Goal: Browse casually: Explore the website without a specific task or goal

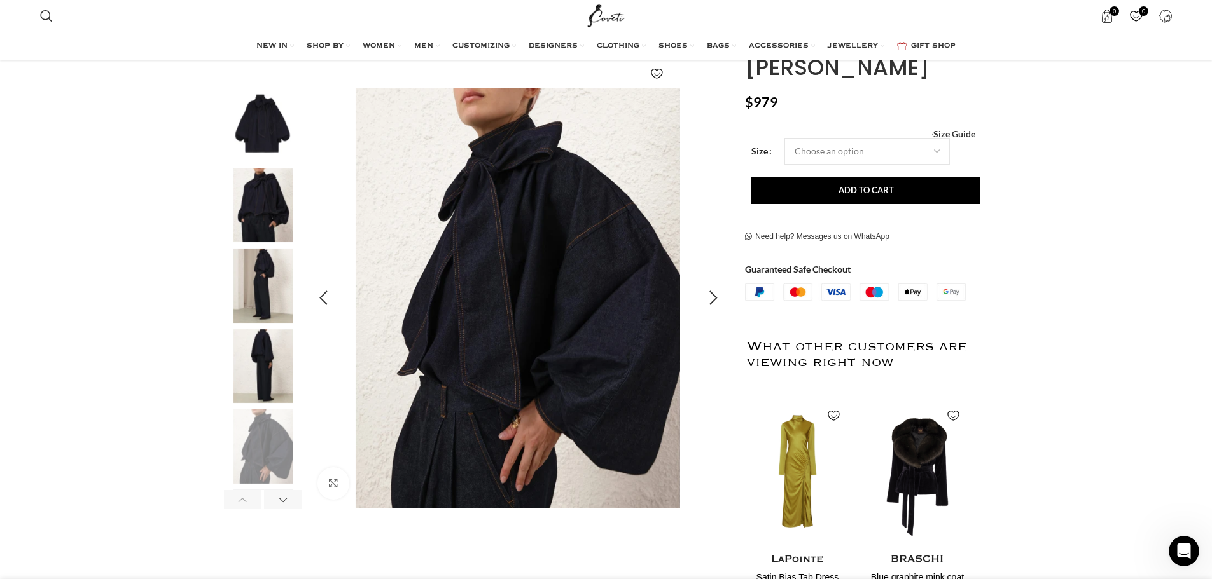
scroll to position [0, 938]
click at [260, 191] on img "2 / 6" at bounding box center [263, 205] width 78 height 74
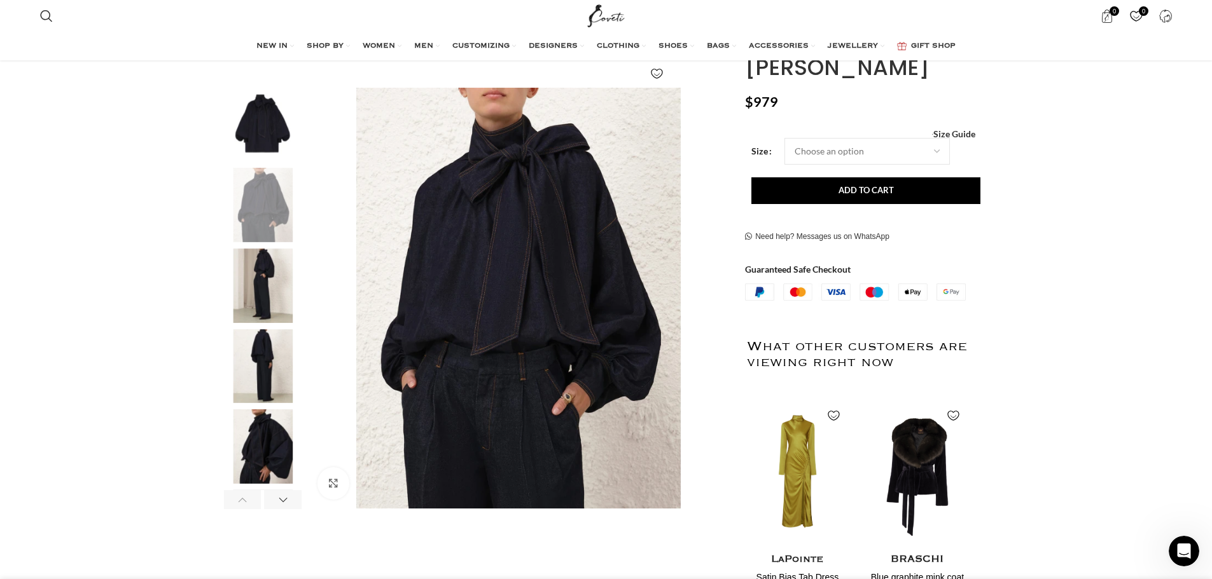
scroll to position [0, 1071]
click at [267, 428] on img "5 / 6" at bounding box center [263, 447] width 78 height 74
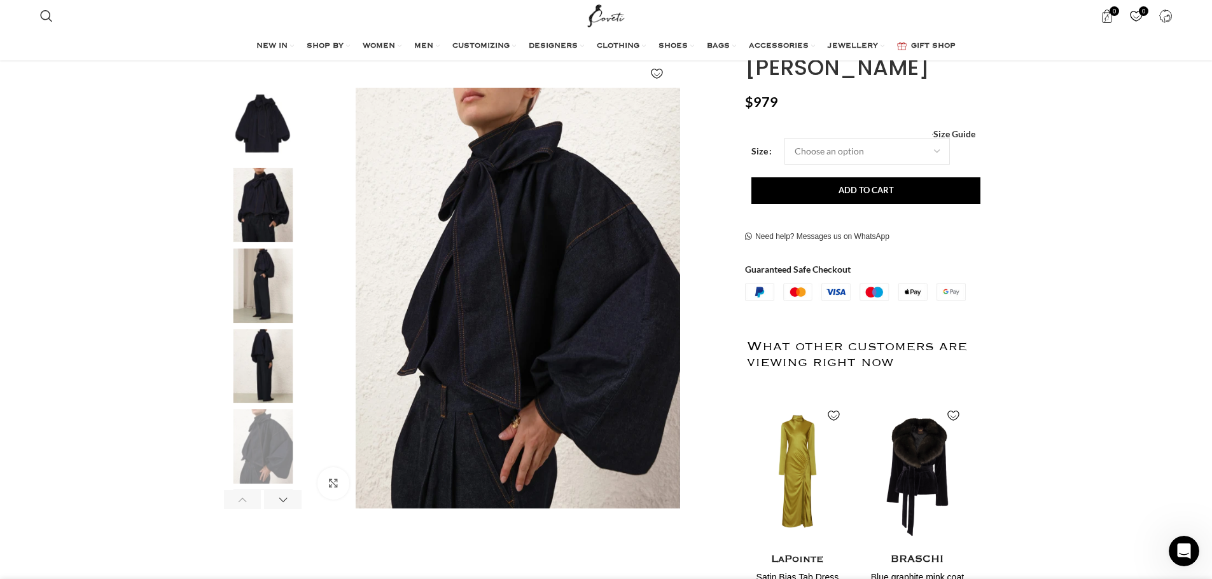
click at [251, 382] on img "4 / 6" at bounding box center [263, 366] width 78 height 74
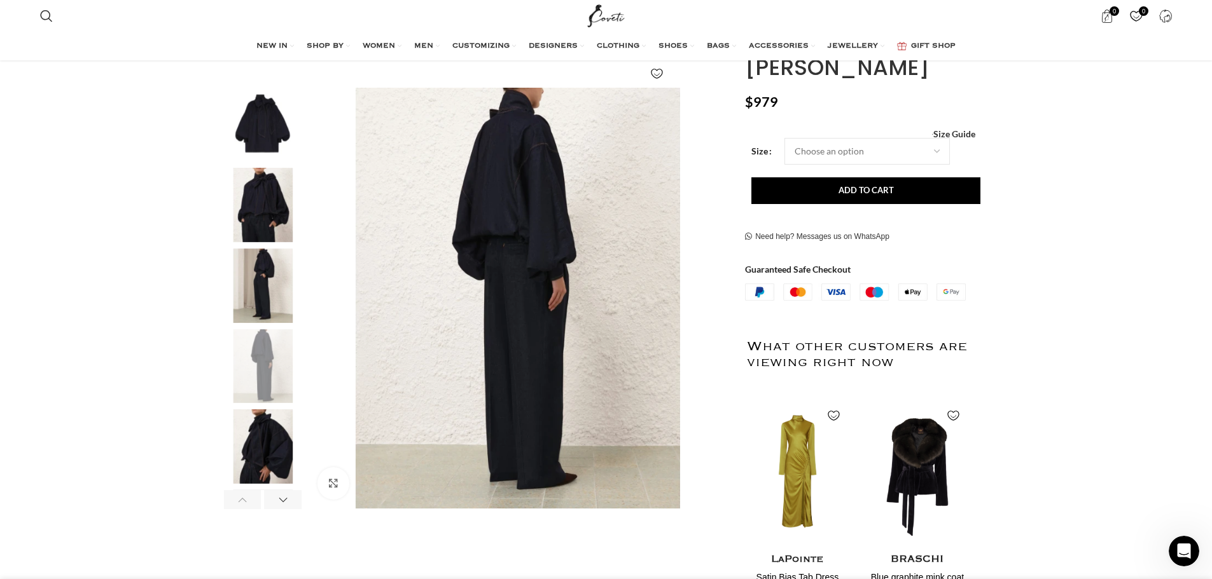
click at [262, 283] on img "3 / 6" at bounding box center [263, 286] width 78 height 74
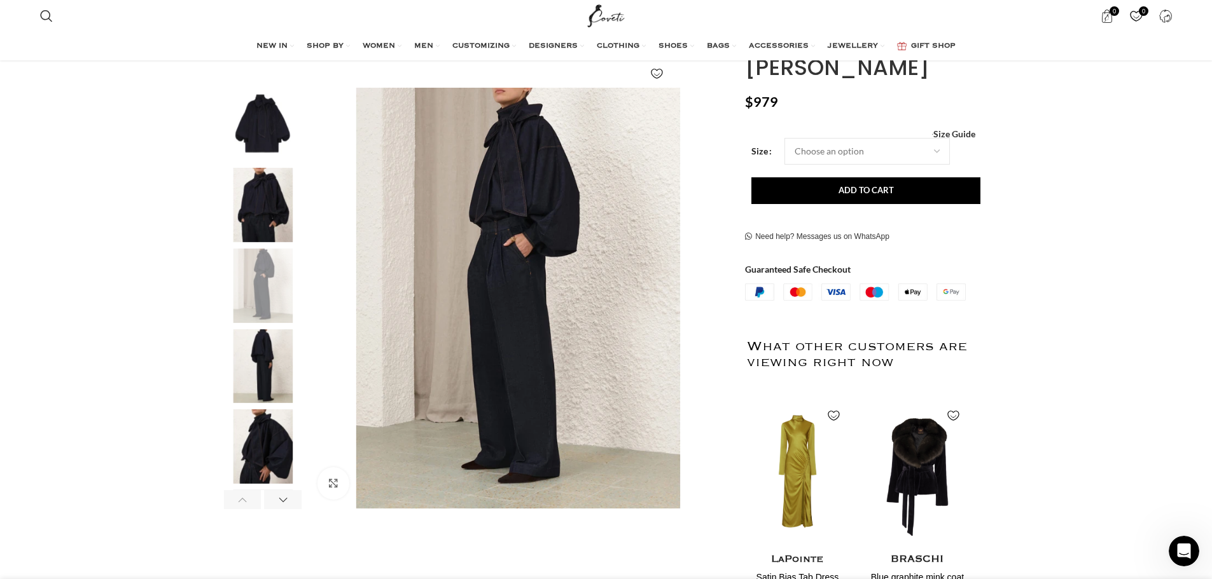
click at [280, 353] on img "4 / 6" at bounding box center [263, 366] width 78 height 74
click at [273, 391] on img "4 / 6" at bounding box center [263, 366] width 78 height 74
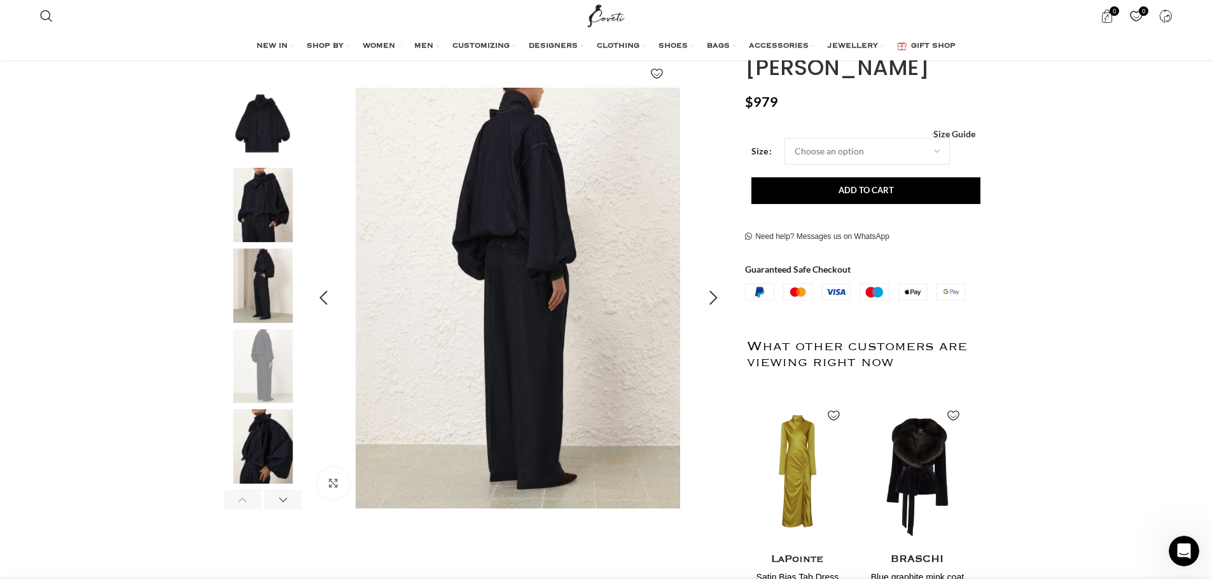
click at [534, 152] on img "4 / 6" at bounding box center [518, 299] width 422 height 422
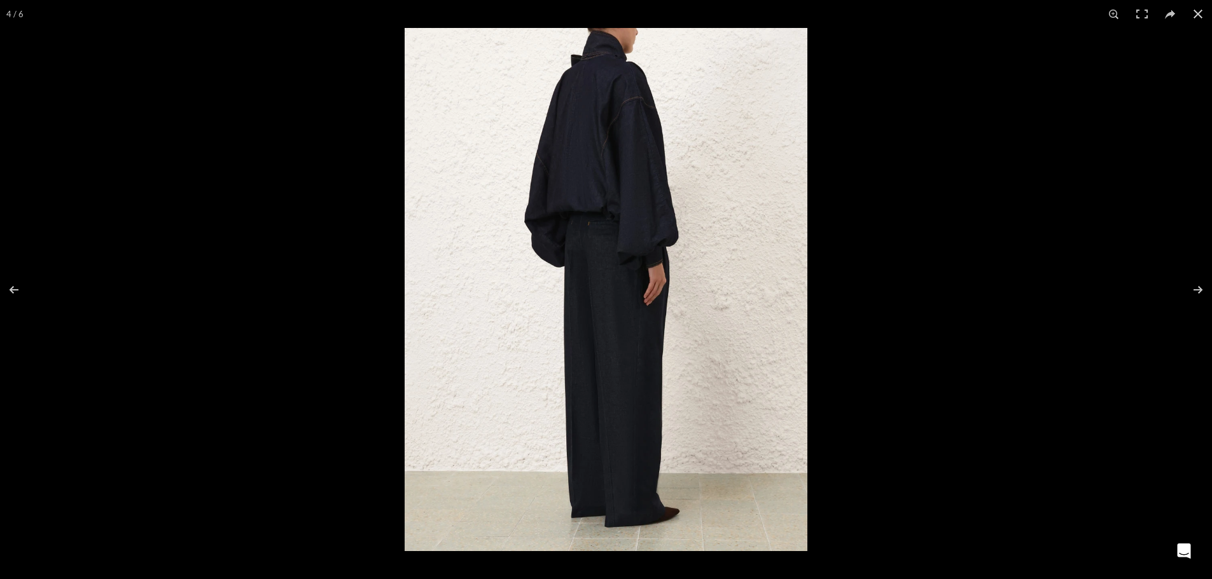
click at [620, 71] on img at bounding box center [606, 289] width 403 height 523
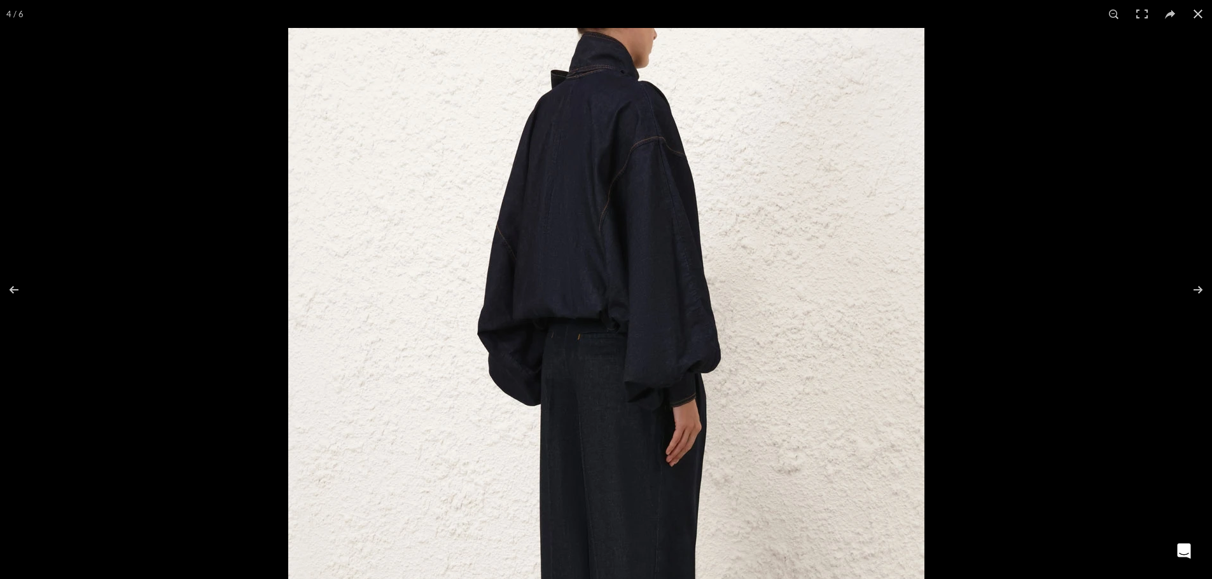
click at [595, 67] on img at bounding box center [606, 441] width 636 height 827
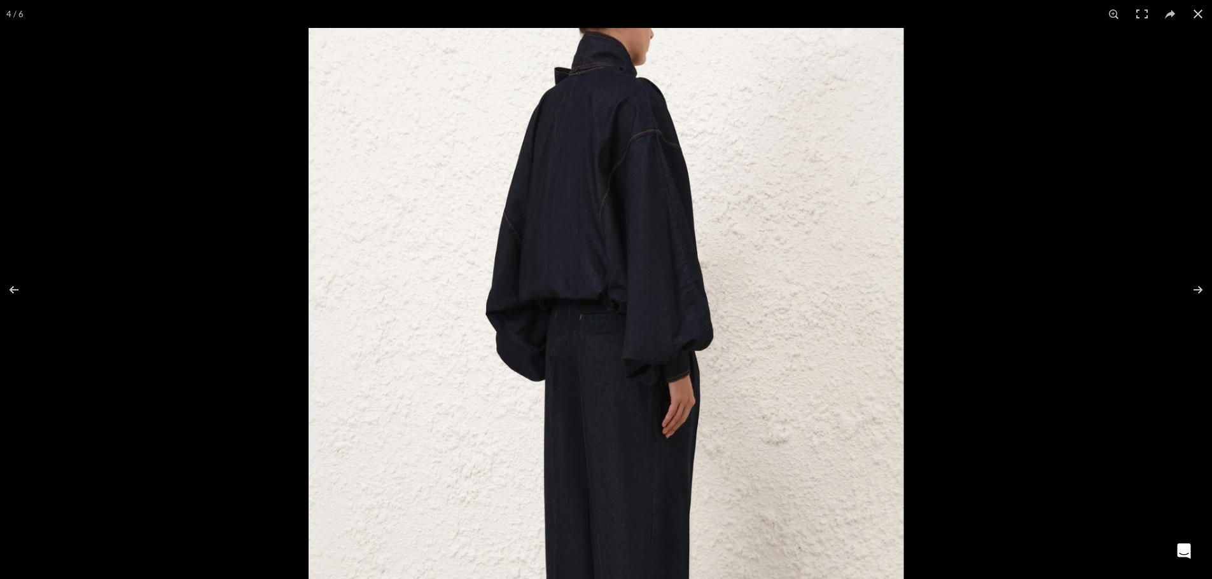
click at [595, 67] on img at bounding box center [605, 414] width 595 height 773
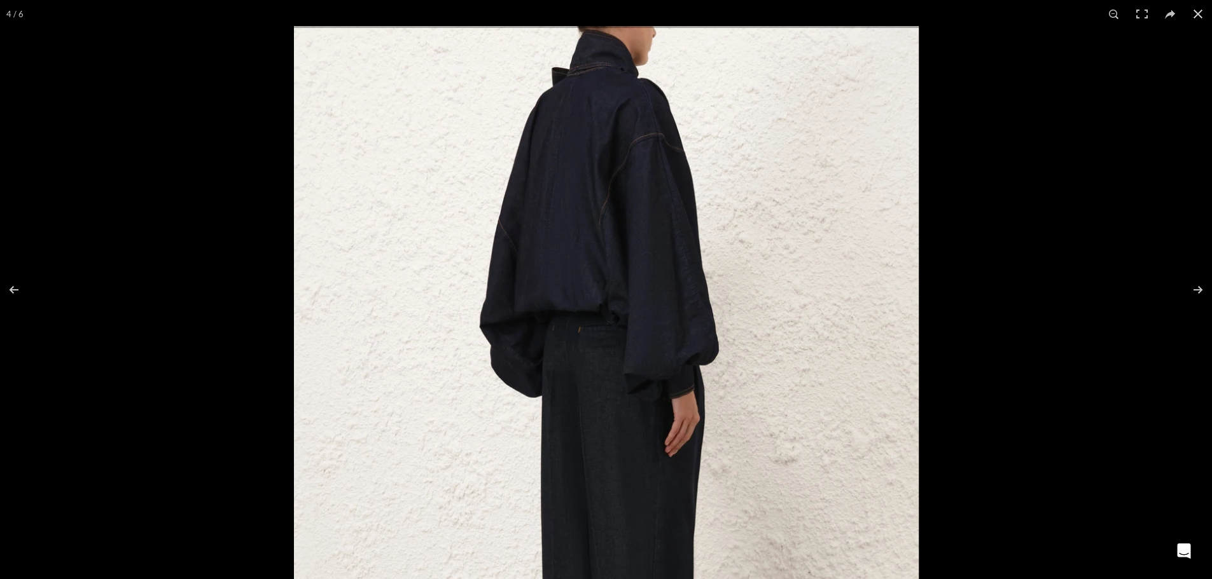
click at [588, 55] on img at bounding box center [606, 432] width 625 height 812
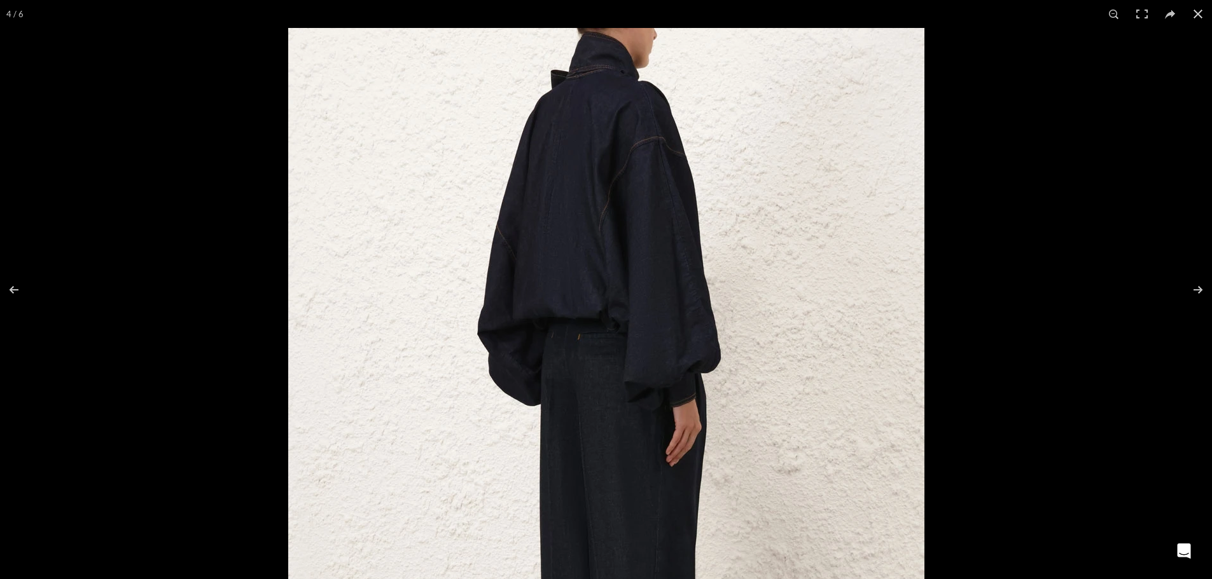
scroll to position [0, 1339]
click at [221, 361] on div at bounding box center [606, 289] width 1212 height 579
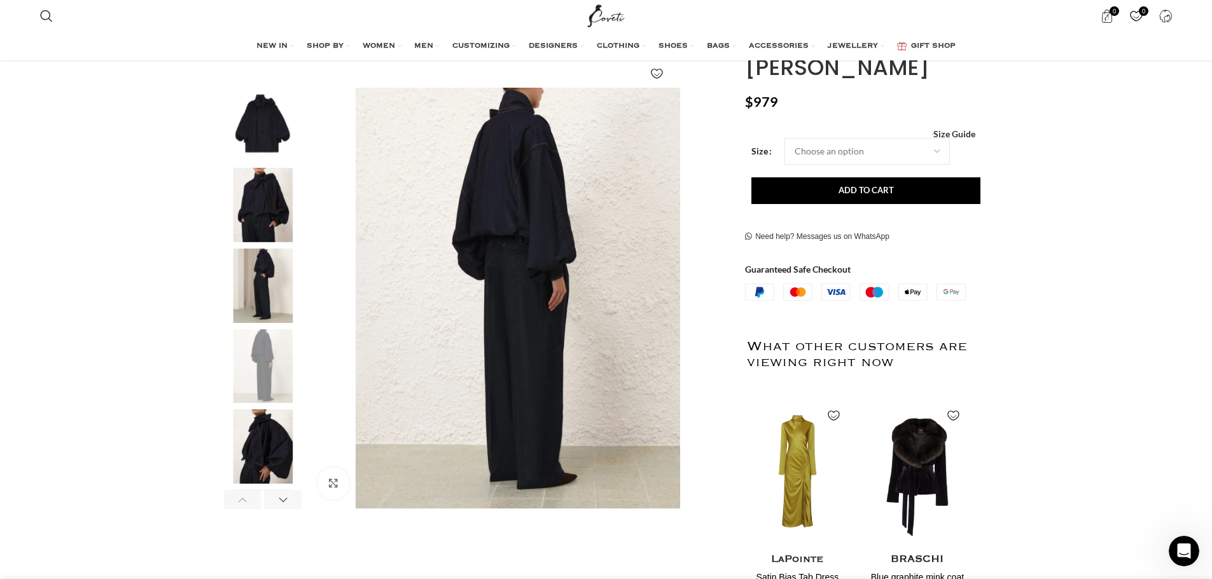
click at [259, 134] on img "1 / 6" at bounding box center [263, 125] width 78 height 74
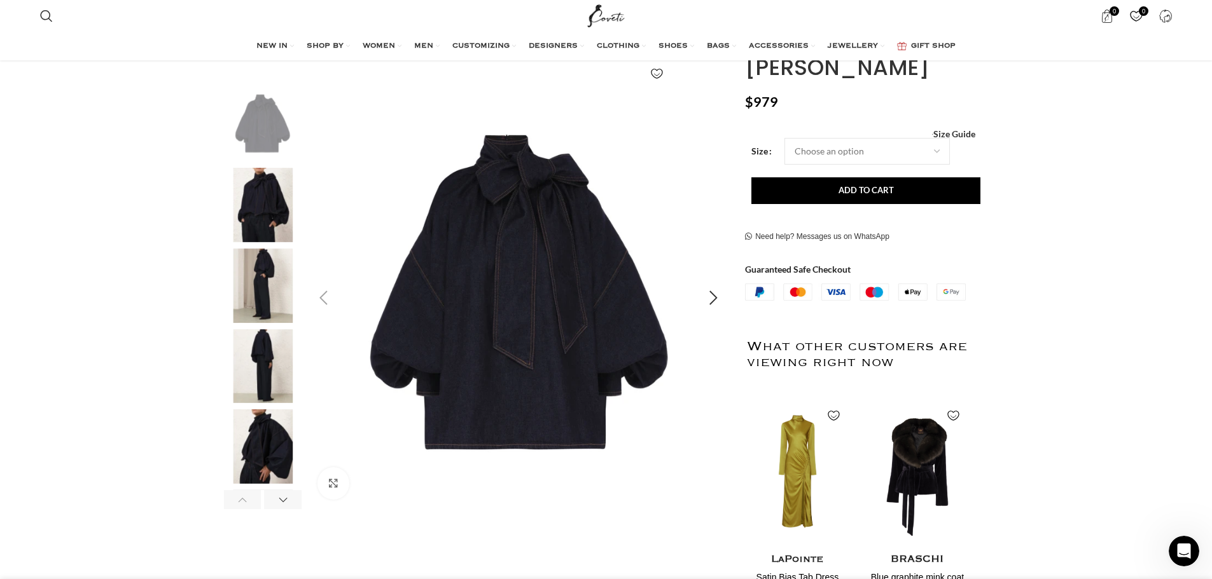
click at [544, 198] on img "1 / 6" at bounding box center [519, 299] width 422 height 422
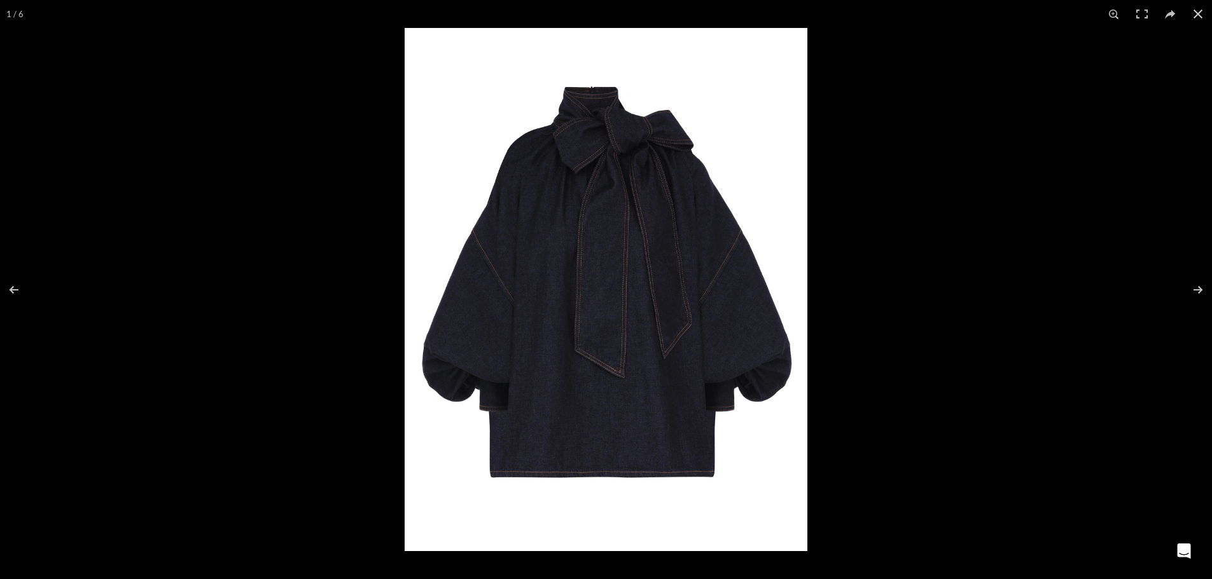
click at [555, 101] on img at bounding box center [606, 289] width 403 height 523
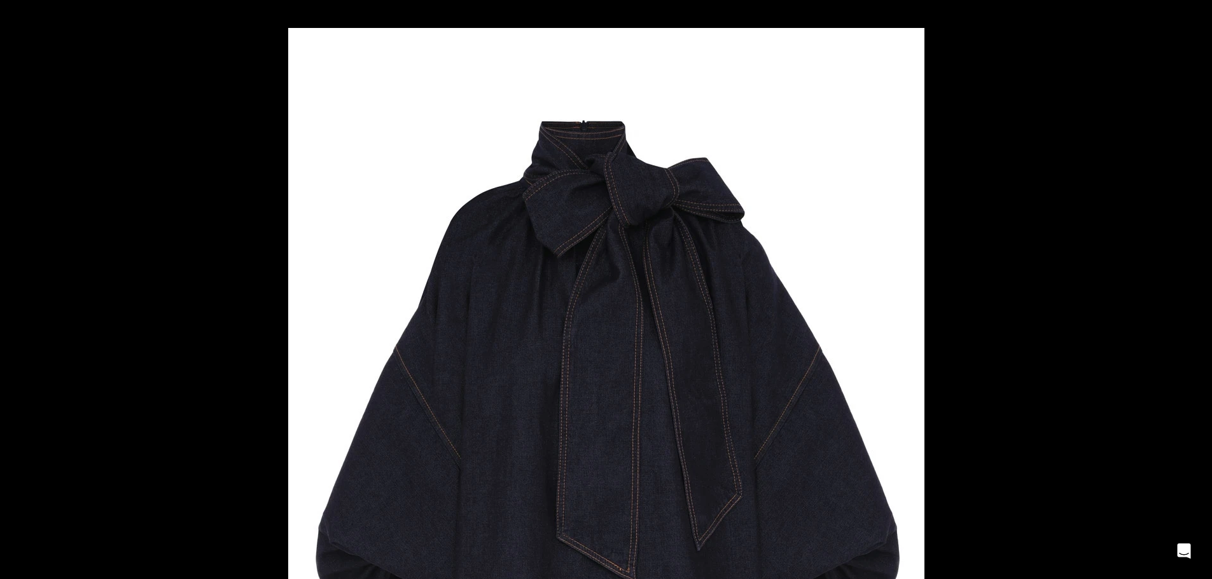
scroll to position [0, 1741]
click at [205, 344] on div at bounding box center [606, 289] width 1212 height 579
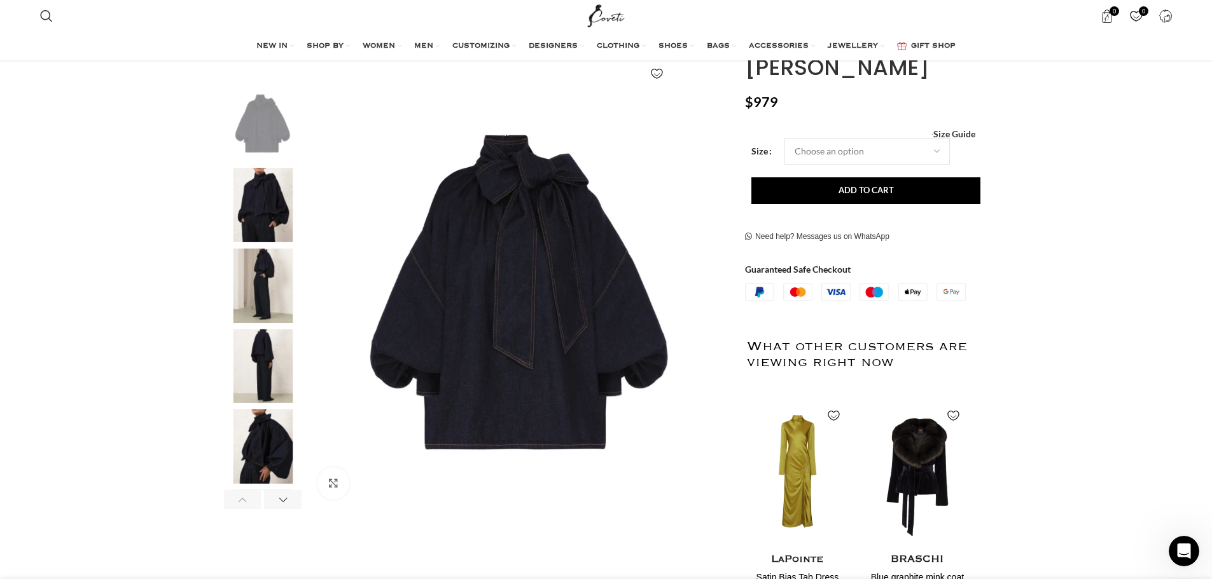
click at [287, 291] on img "3 / 6" at bounding box center [263, 286] width 78 height 74
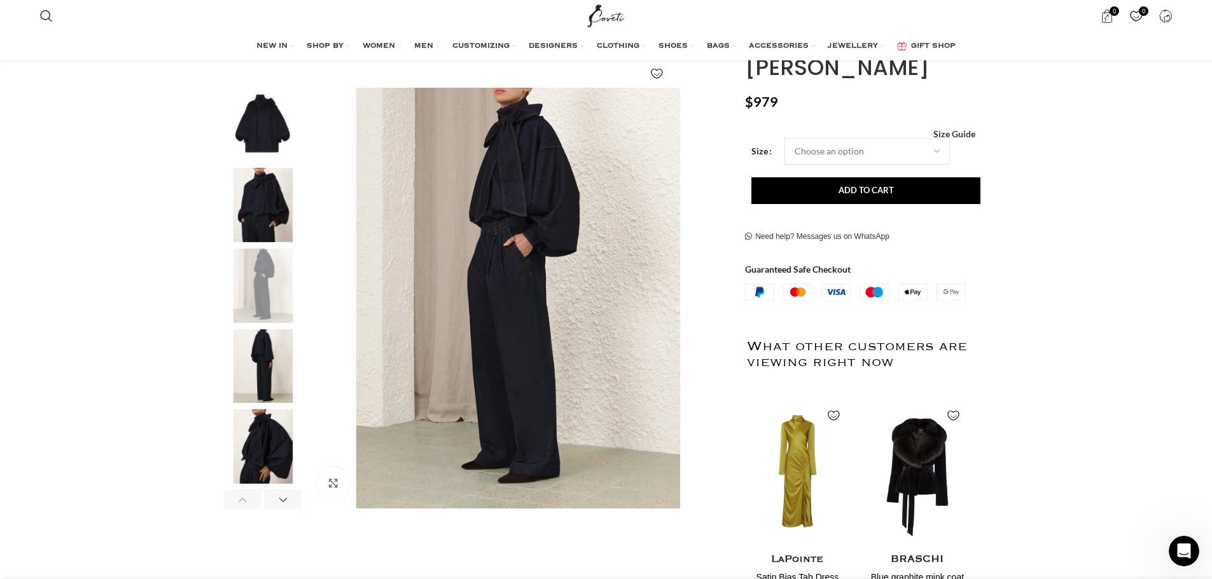
click at [281, 357] on img "4 / 6" at bounding box center [263, 366] width 78 height 74
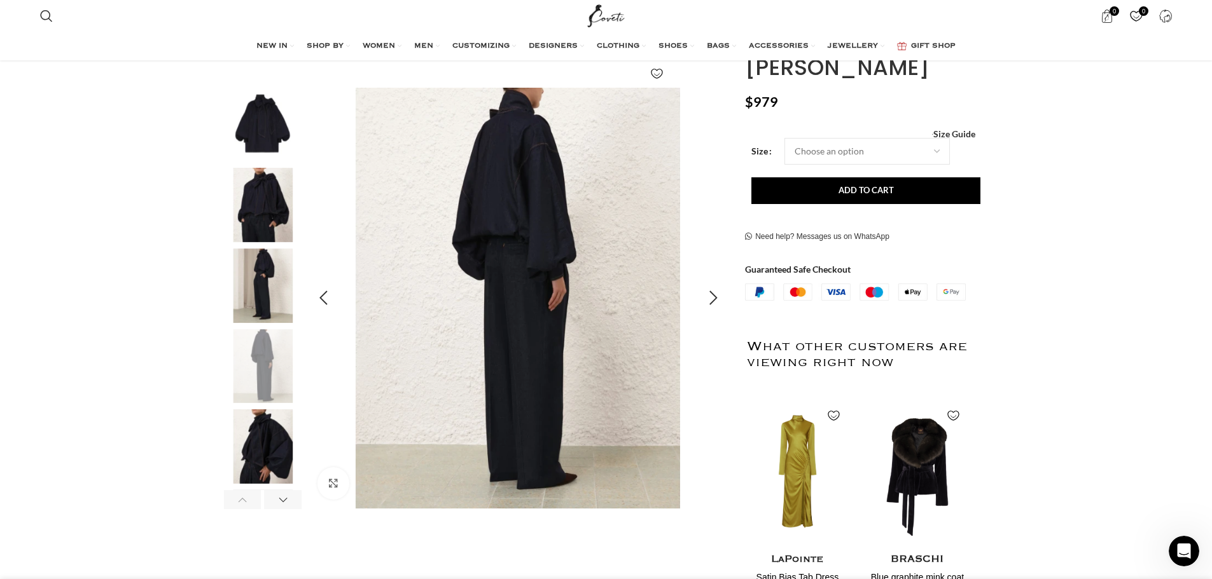
click at [567, 168] on img "4 / 6" at bounding box center [518, 299] width 422 height 422
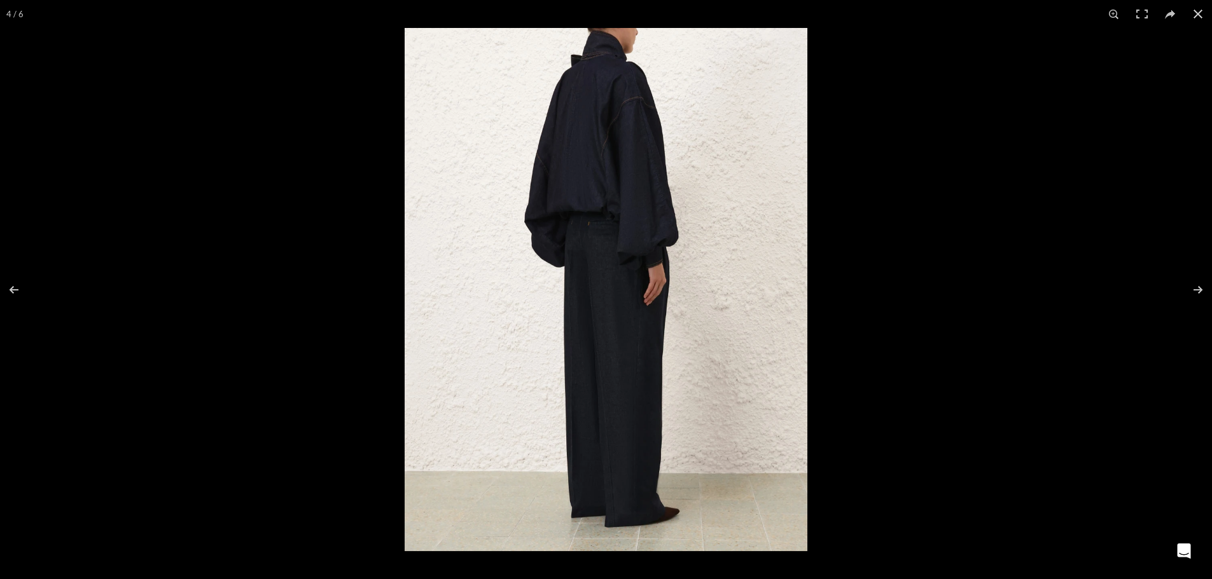
click at [607, 83] on img at bounding box center [606, 289] width 403 height 523
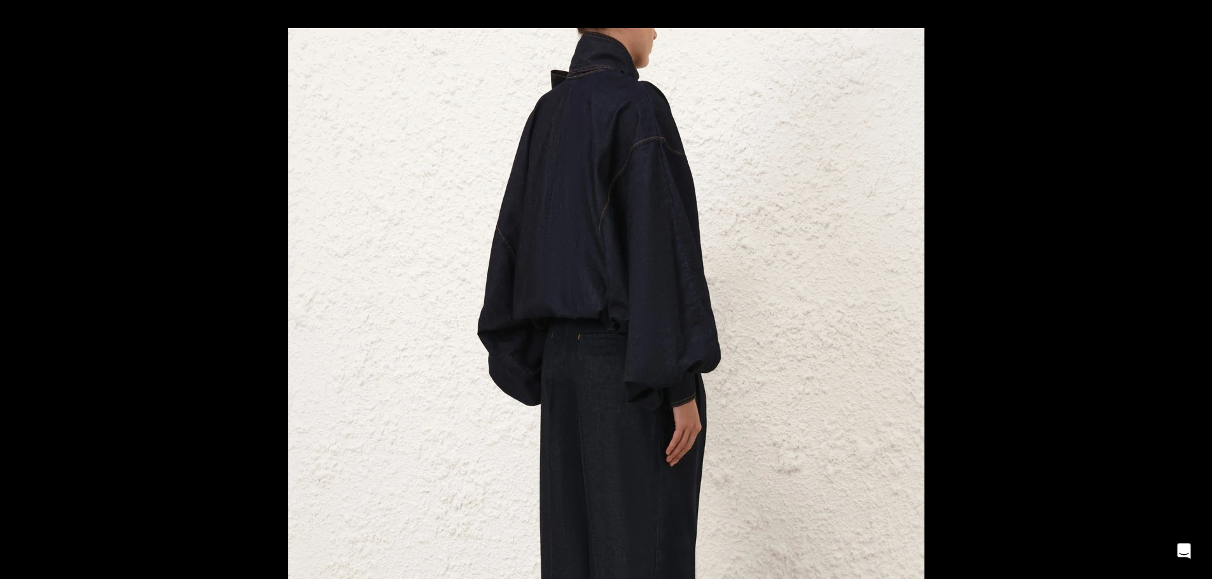
scroll to position [0, 134]
click at [28, 295] on button at bounding box center [22, 290] width 45 height 64
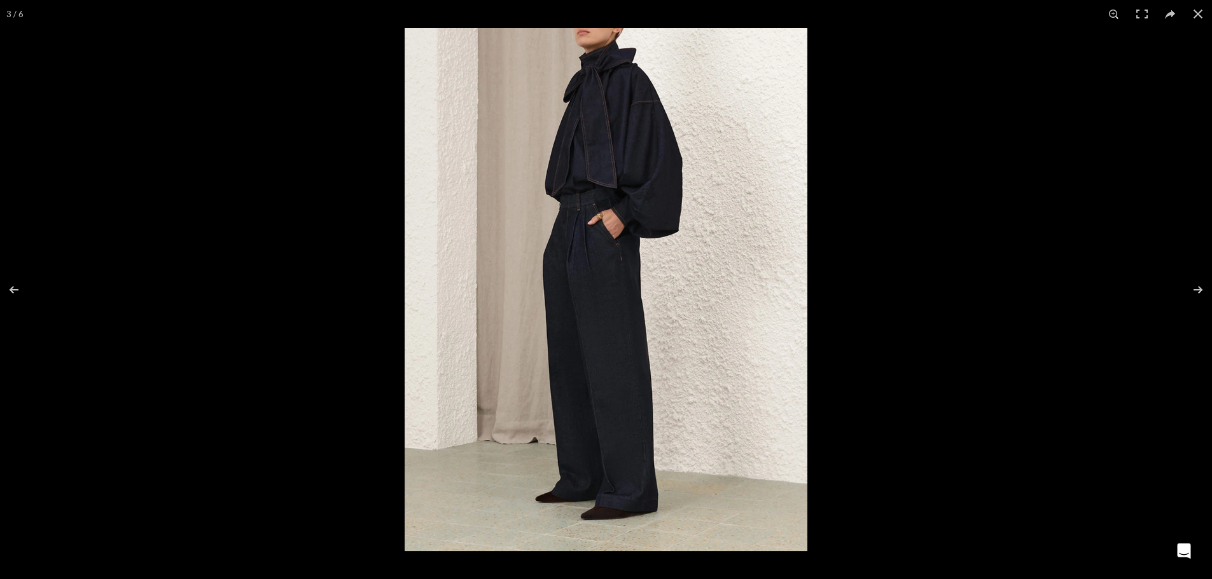
click at [716, 228] on img at bounding box center [606, 289] width 403 height 523
click at [627, 204] on img at bounding box center [606, 289] width 403 height 523
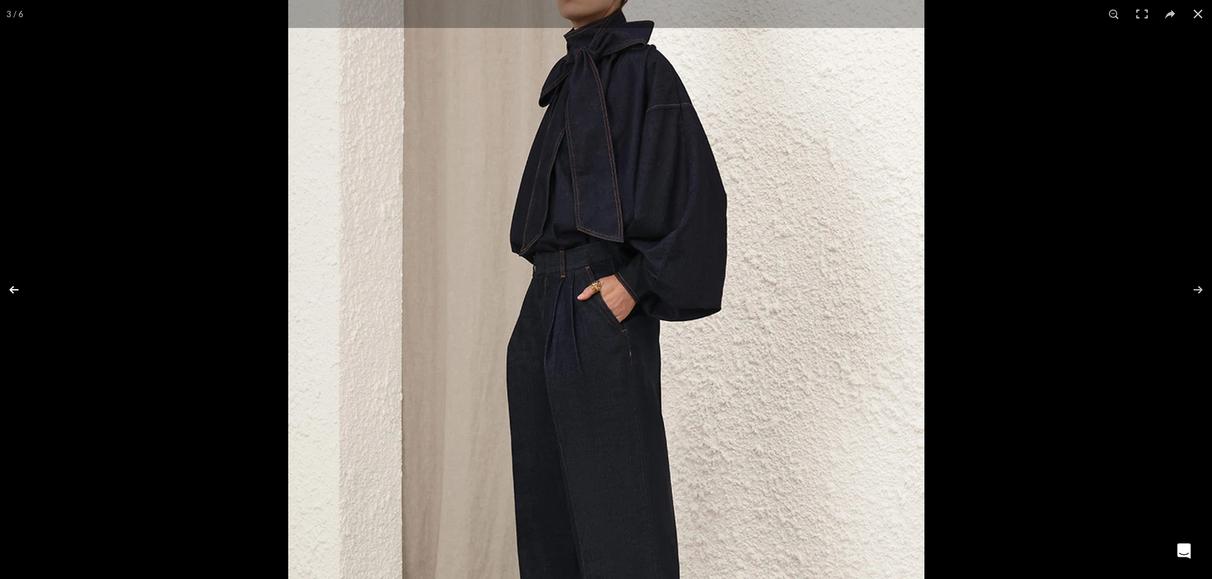
scroll to position [0, 268]
click at [13, 286] on button at bounding box center [22, 290] width 45 height 64
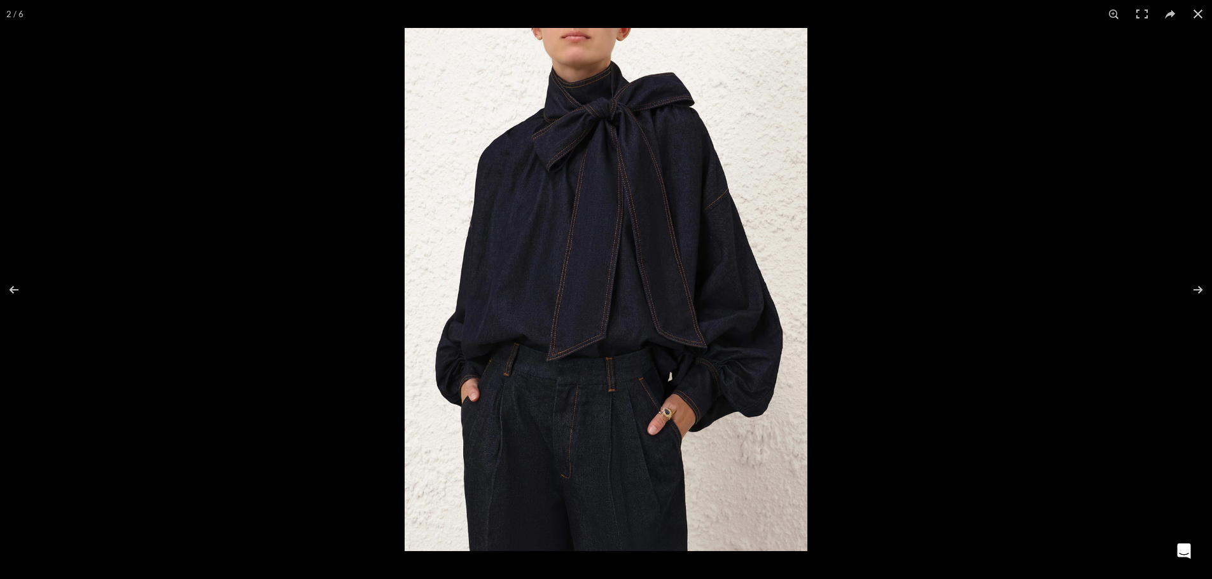
click at [731, 404] on img at bounding box center [606, 289] width 403 height 523
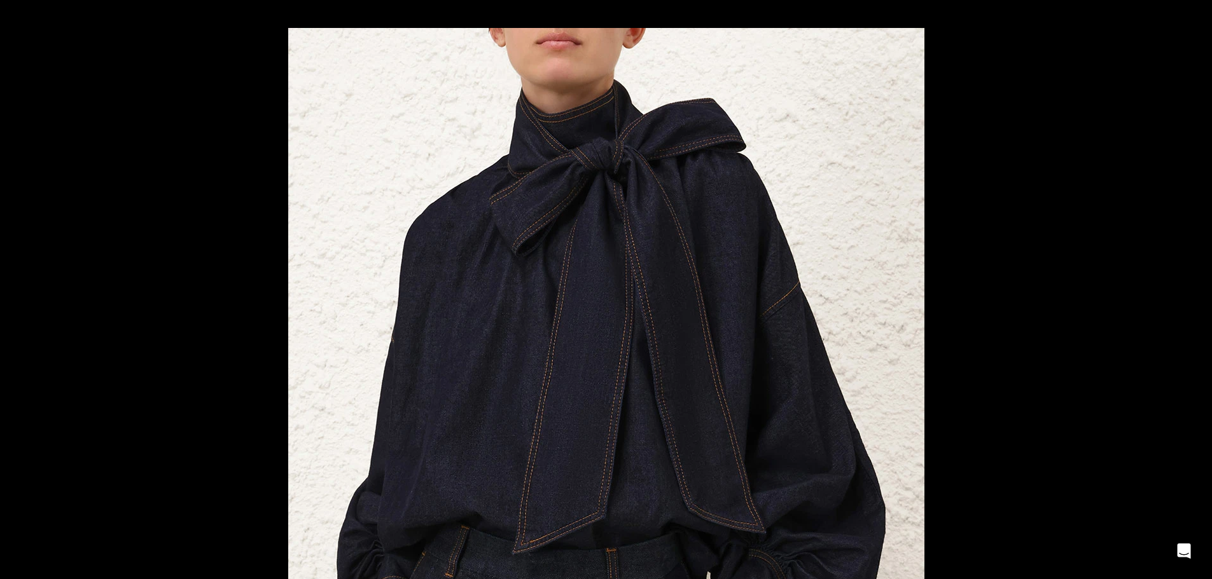
scroll to position [0, 670]
click at [15, 286] on button at bounding box center [22, 290] width 45 height 64
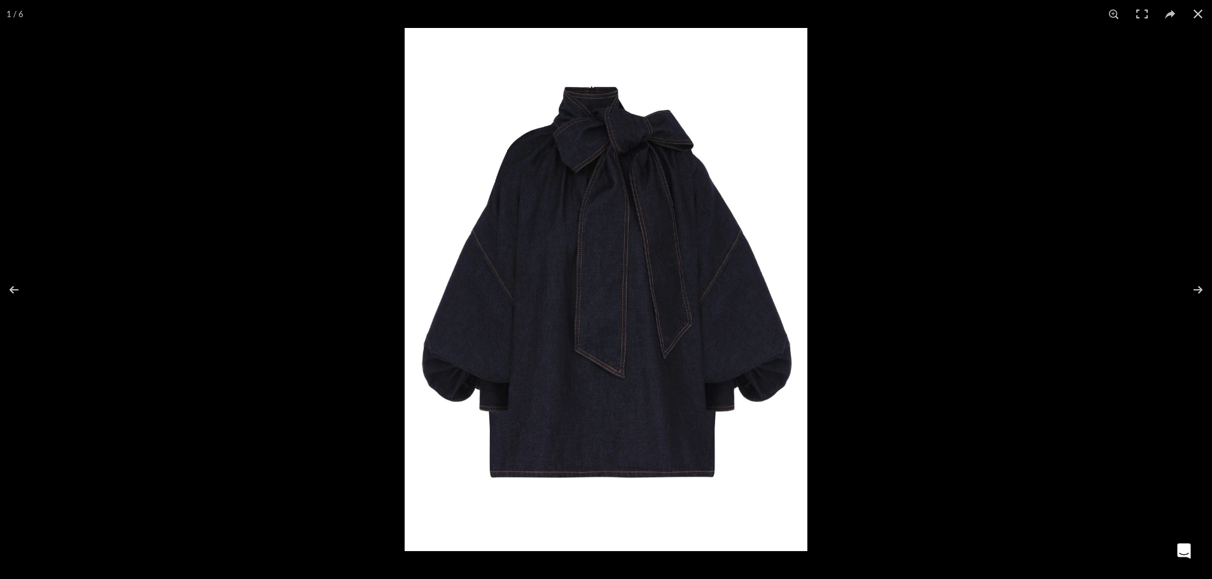
click at [596, 93] on img at bounding box center [606, 289] width 403 height 523
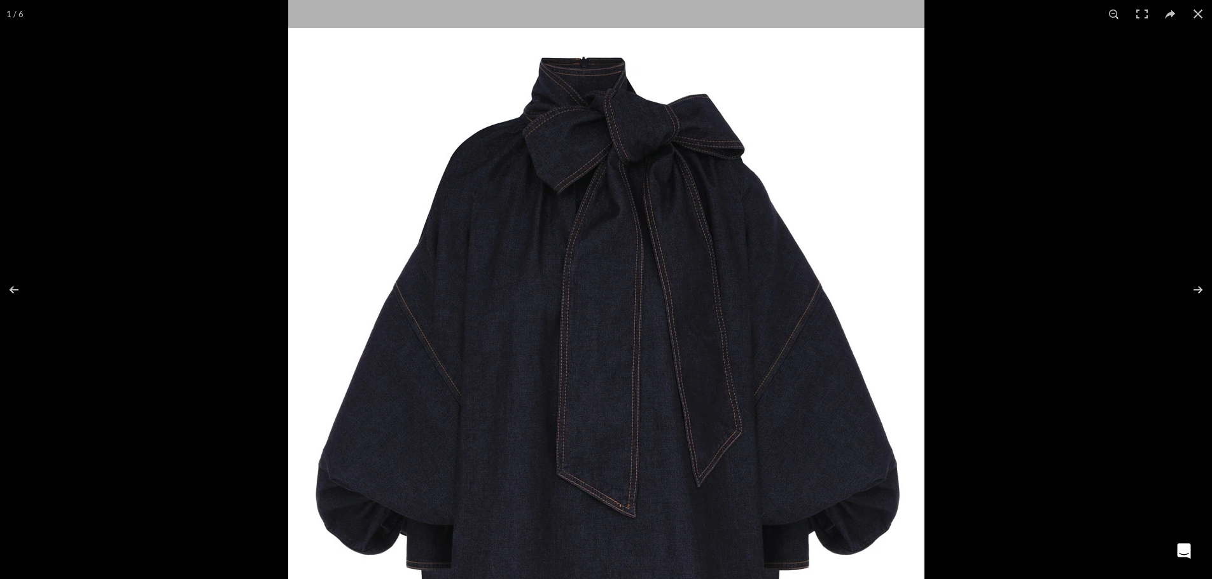
scroll to position [0, 1071]
click at [14, 284] on button at bounding box center [22, 290] width 45 height 64
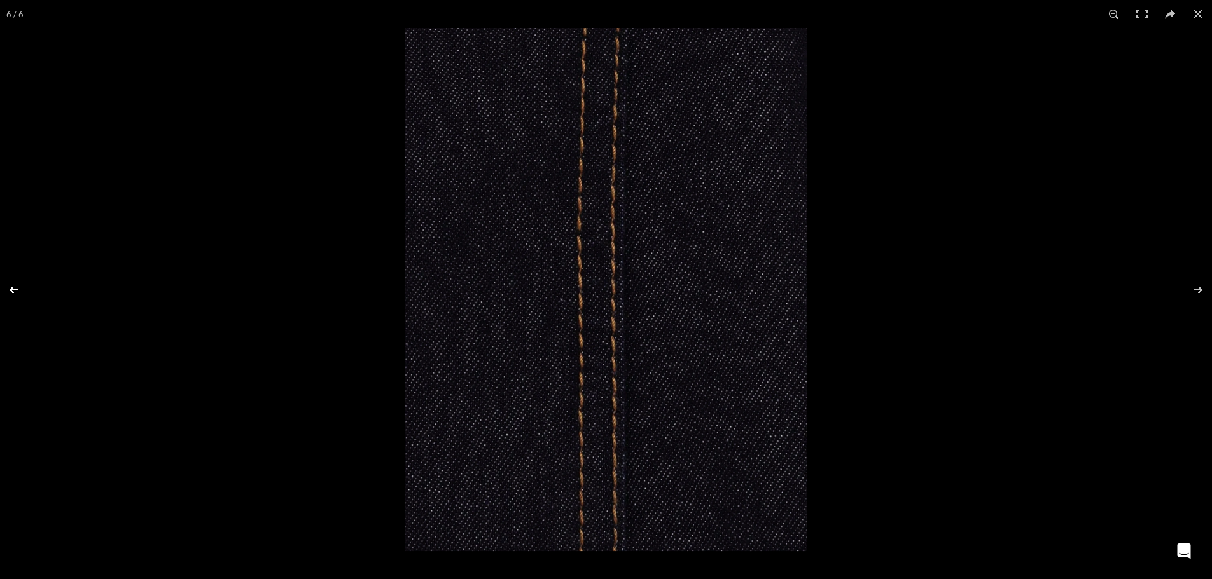
click at [14, 284] on button at bounding box center [22, 290] width 45 height 64
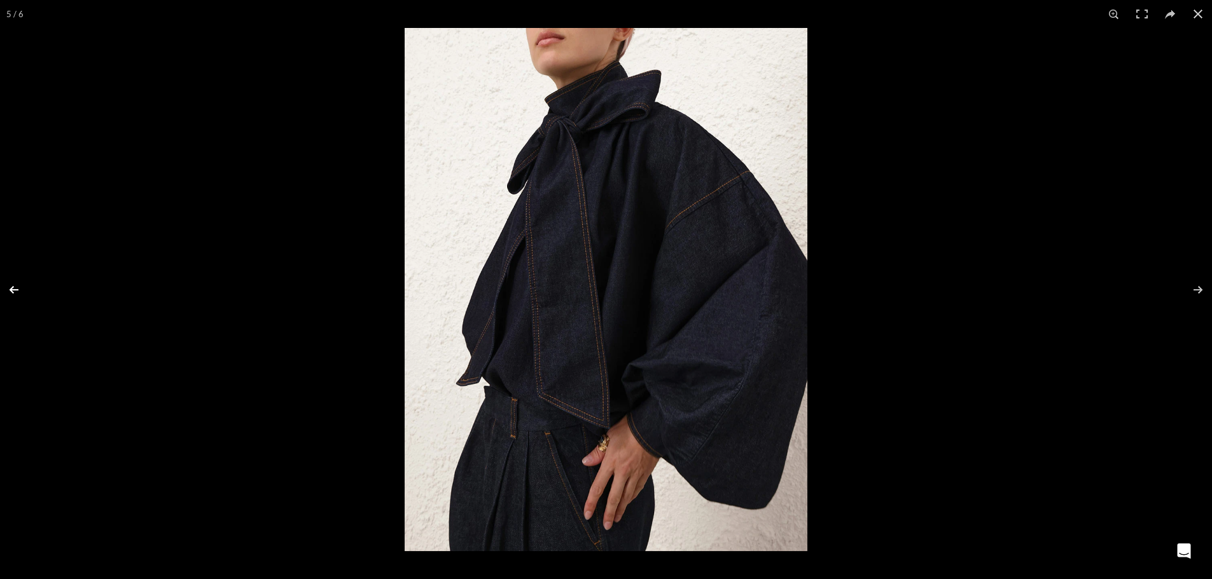
click at [14, 284] on button at bounding box center [22, 290] width 45 height 64
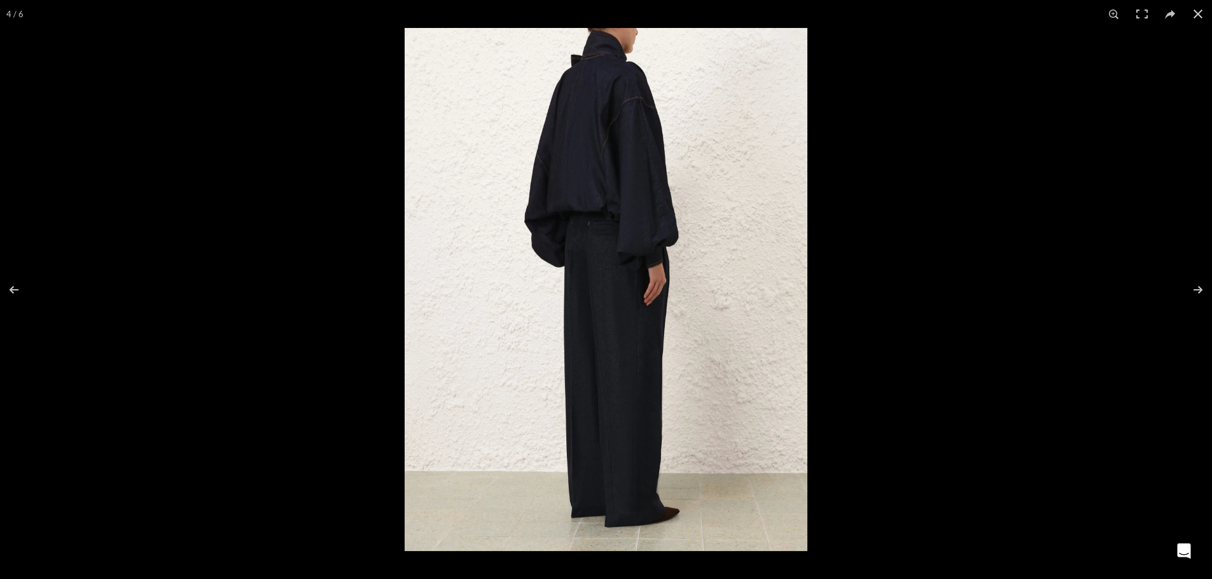
click at [591, 57] on img at bounding box center [606, 289] width 403 height 523
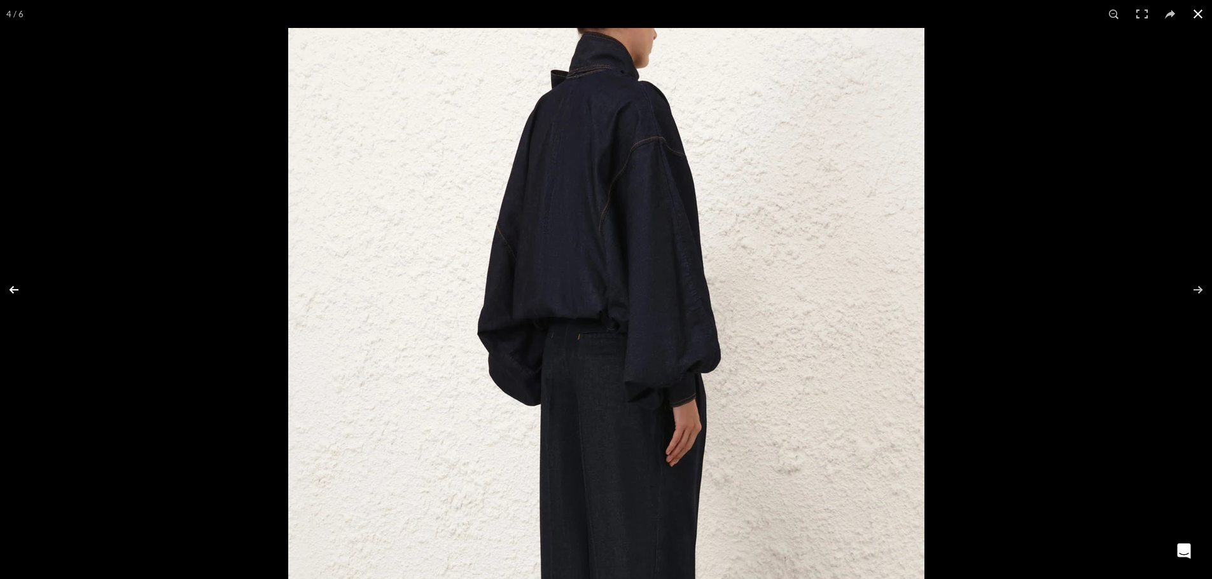
scroll to position [0, 1205]
click at [10, 287] on button at bounding box center [22, 290] width 45 height 64
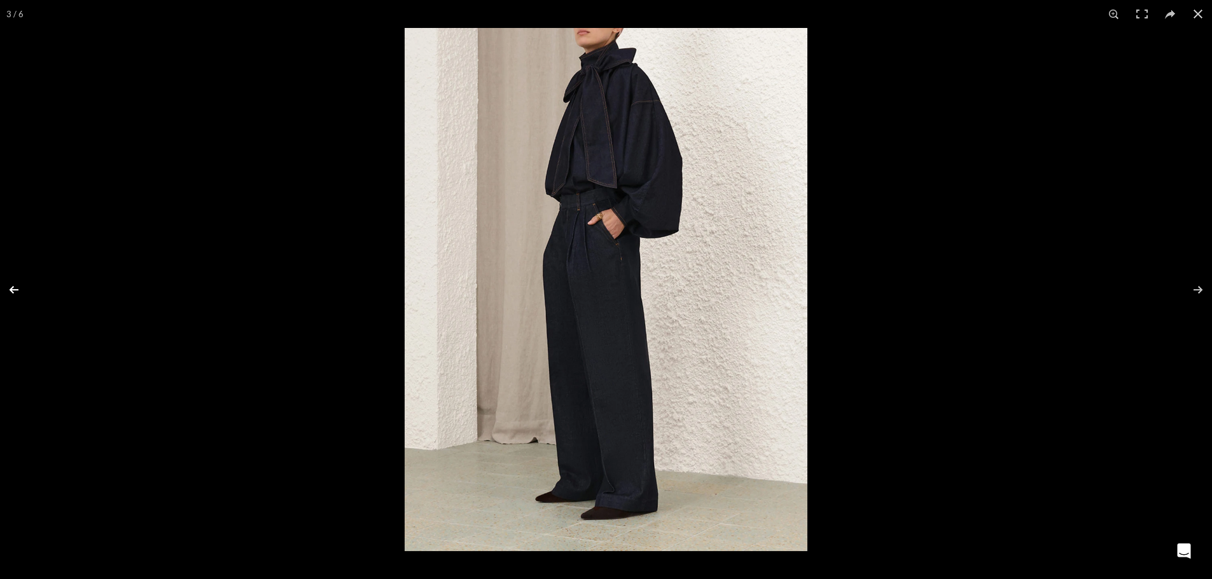
click at [10, 287] on button at bounding box center [22, 290] width 45 height 64
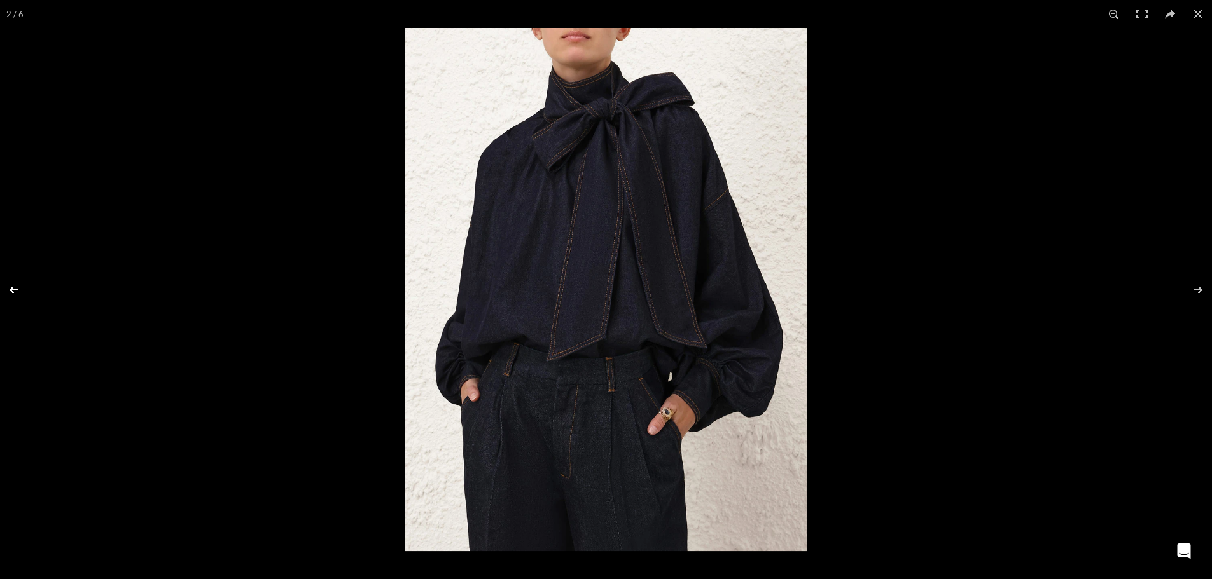
click at [10, 287] on button at bounding box center [22, 290] width 45 height 64
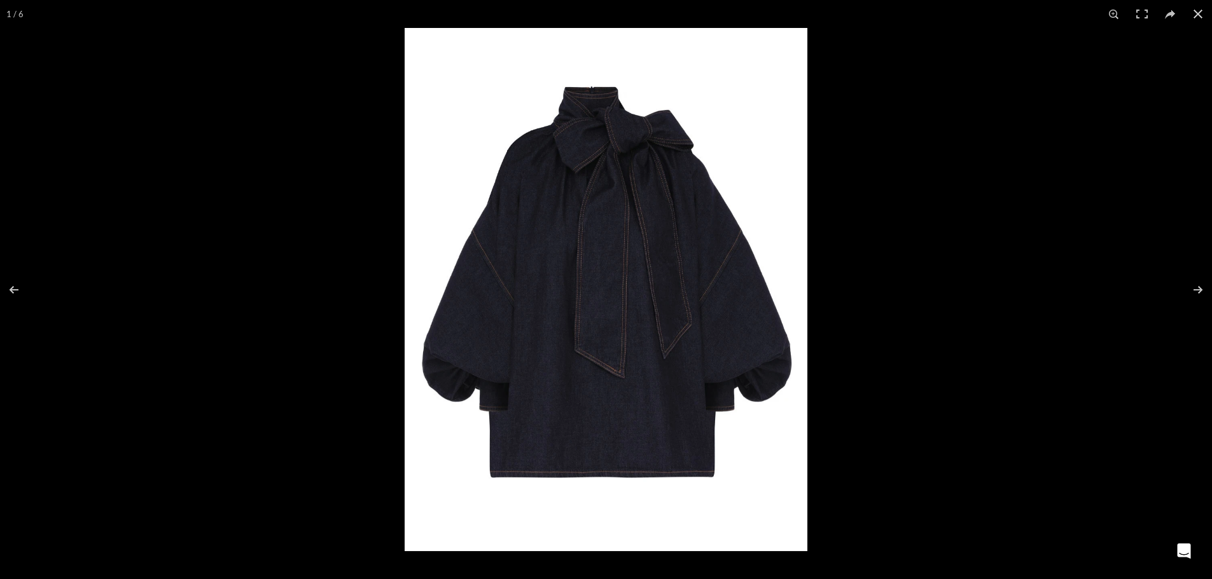
click at [586, 95] on img at bounding box center [606, 289] width 403 height 523
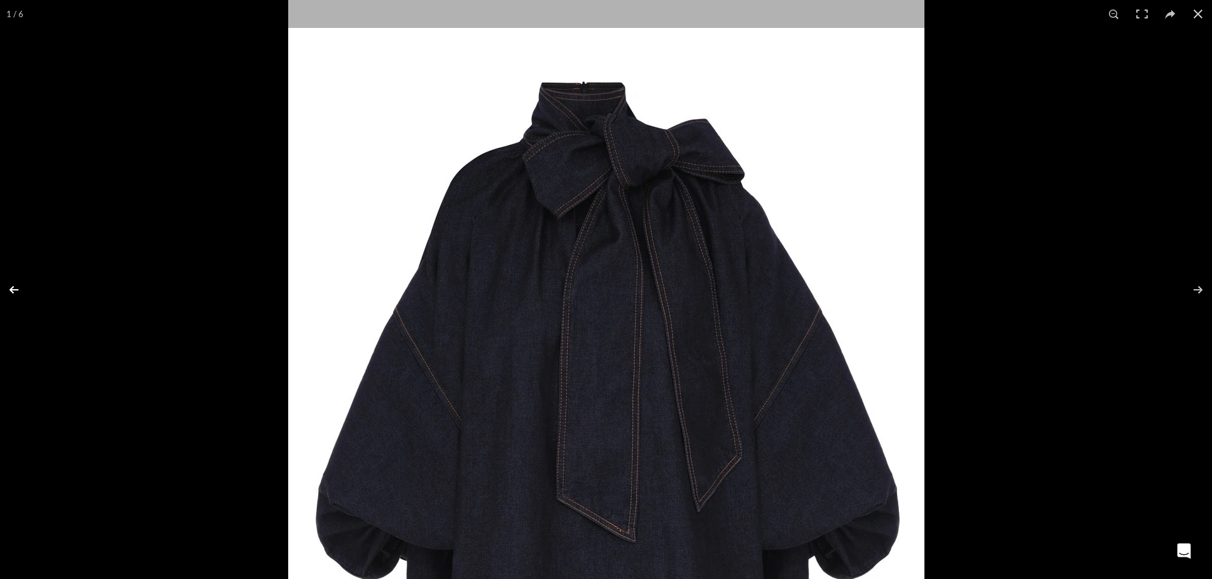
click at [19, 284] on button at bounding box center [22, 290] width 45 height 64
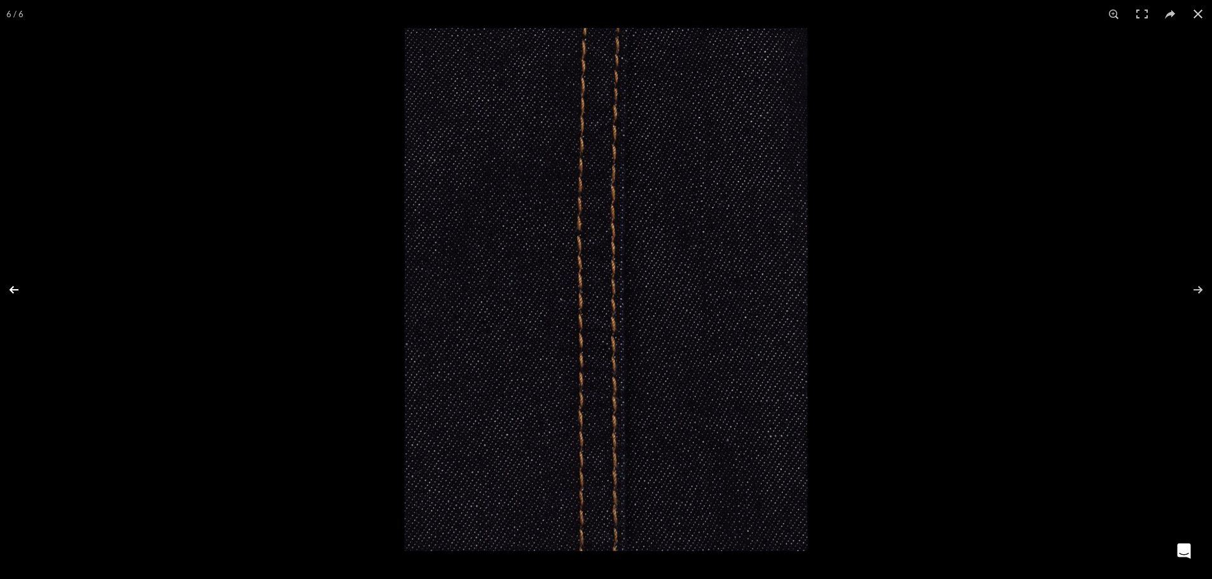
click at [19, 284] on button at bounding box center [22, 290] width 45 height 64
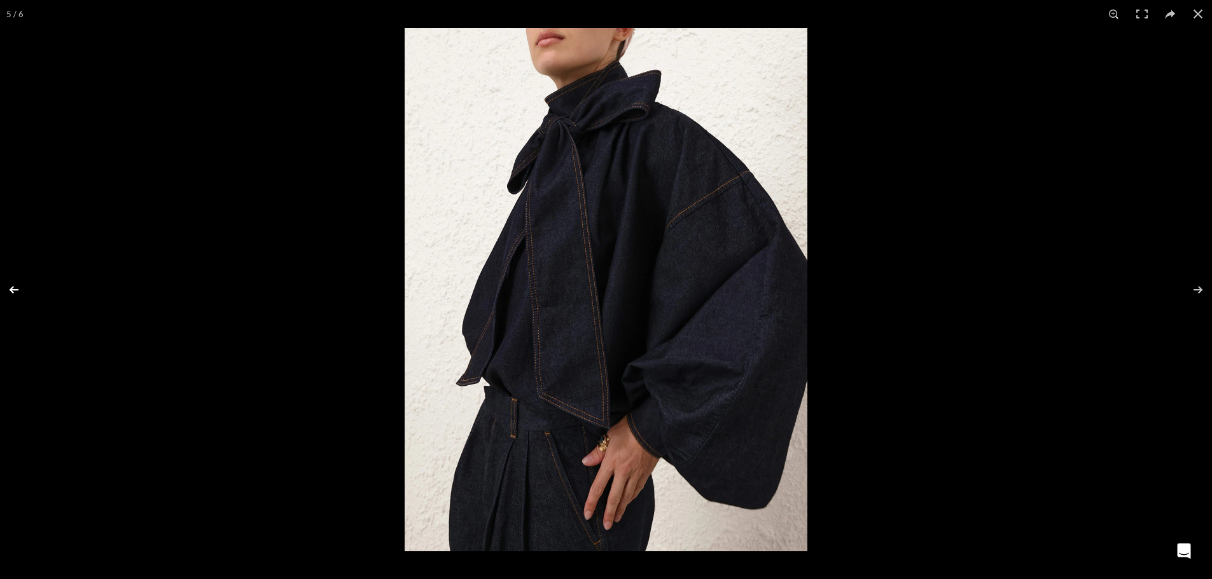
click at [19, 284] on button at bounding box center [22, 290] width 45 height 64
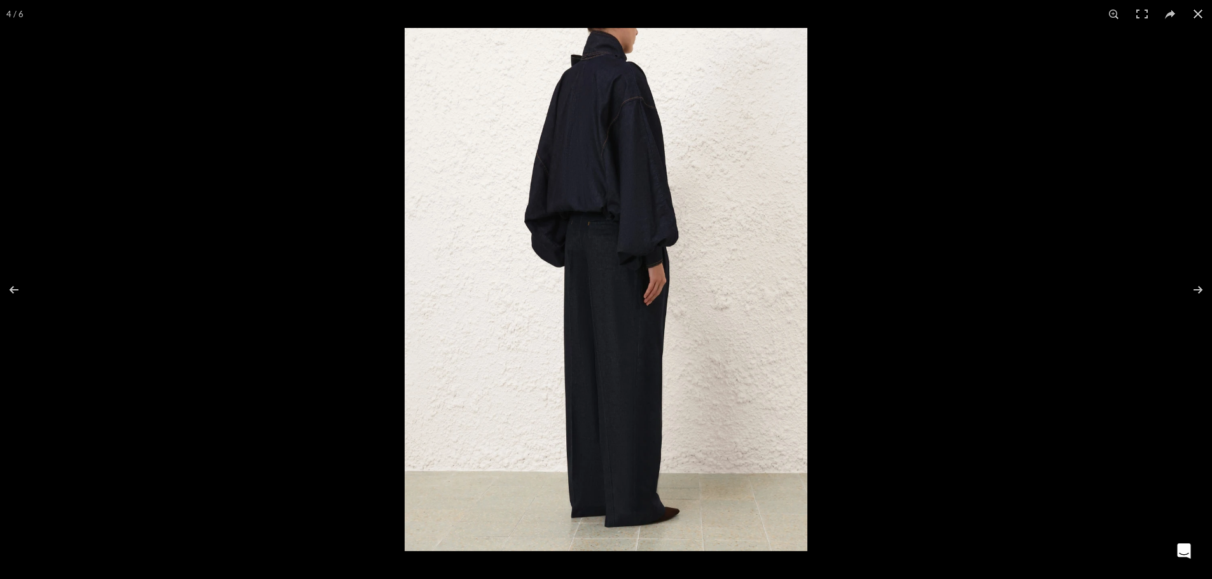
click at [602, 76] on img at bounding box center [606, 289] width 403 height 523
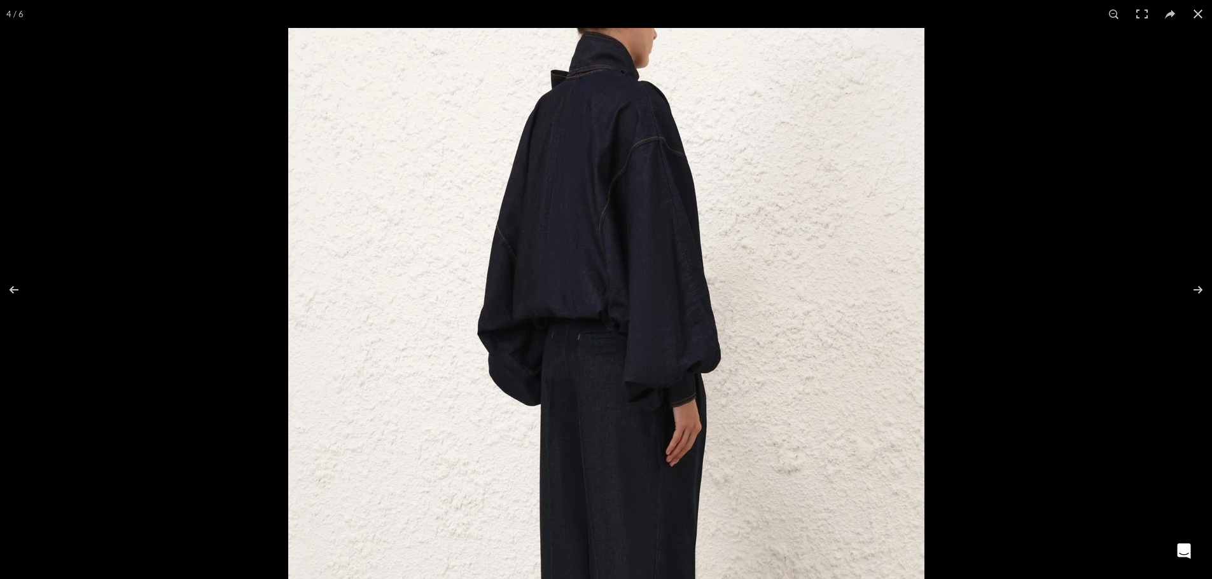
scroll to position [0, 1473]
click at [600, 65] on img at bounding box center [606, 441] width 636 height 827
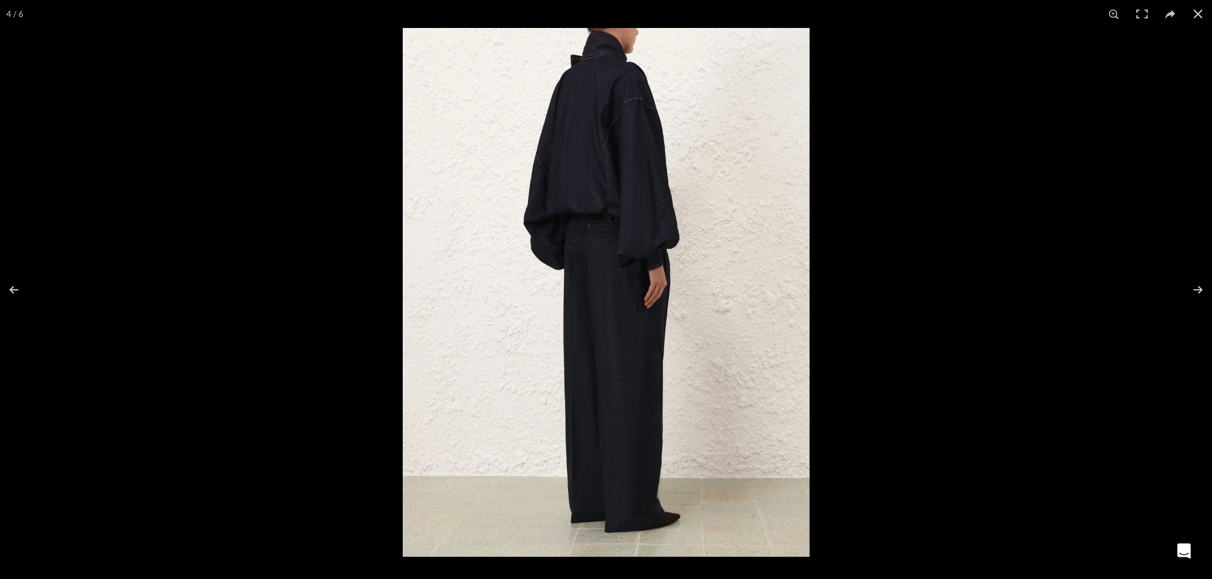
click at [598, 71] on img at bounding box center [606, 292] width 407 height 529
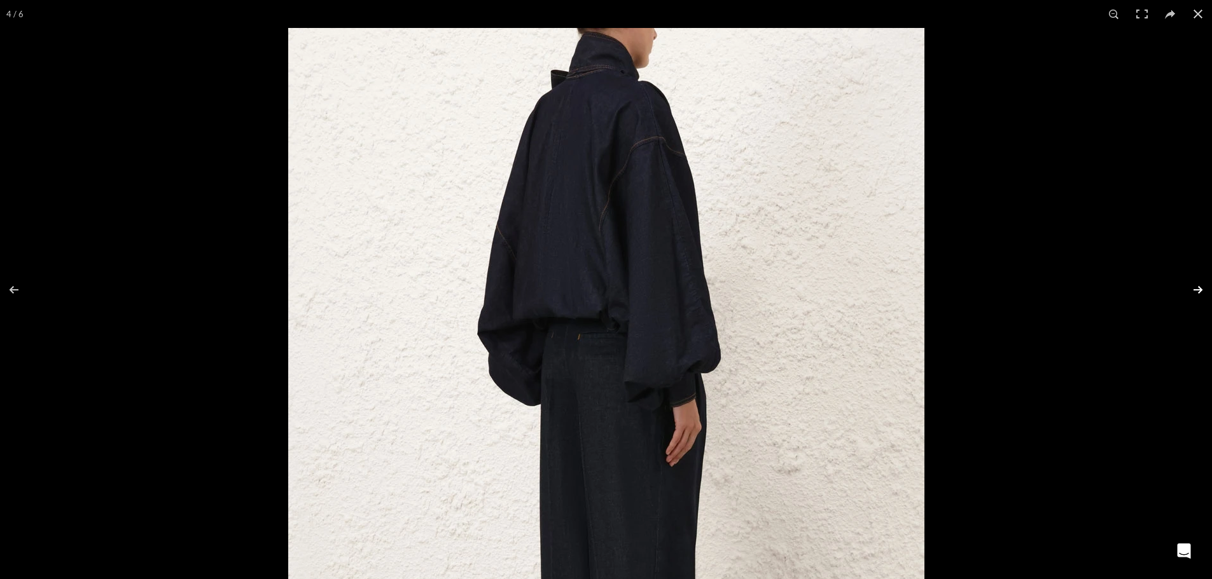
click at [1203, 291] on button at bounding box center [1189, 290] width 45 height 64
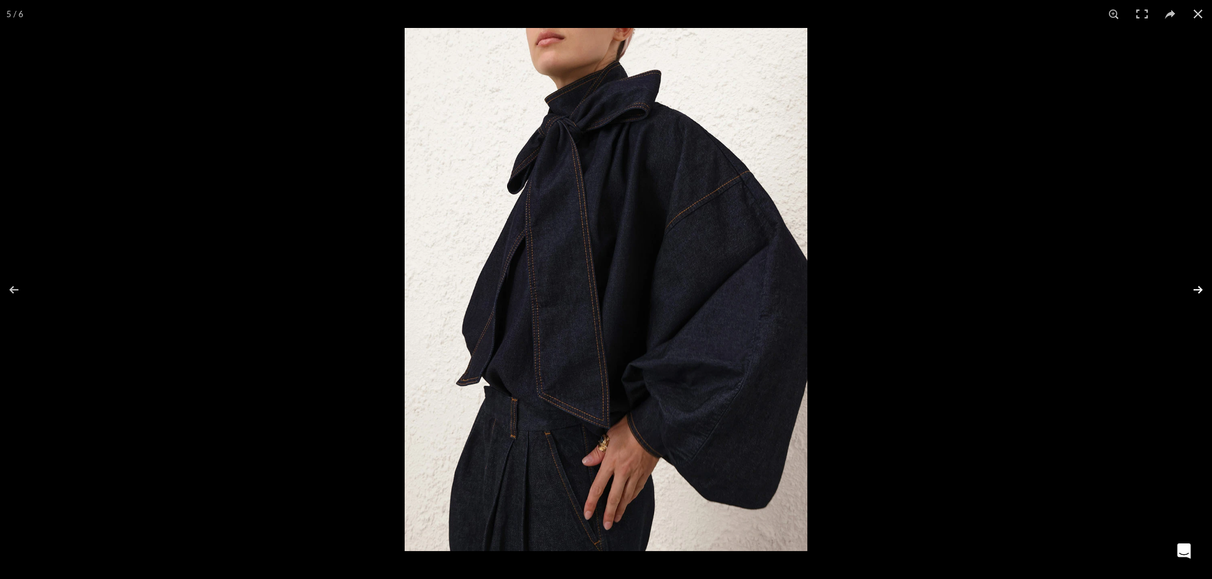
click at [1203, 291] on button at bounding box center [1189, 290] width 45 height 64
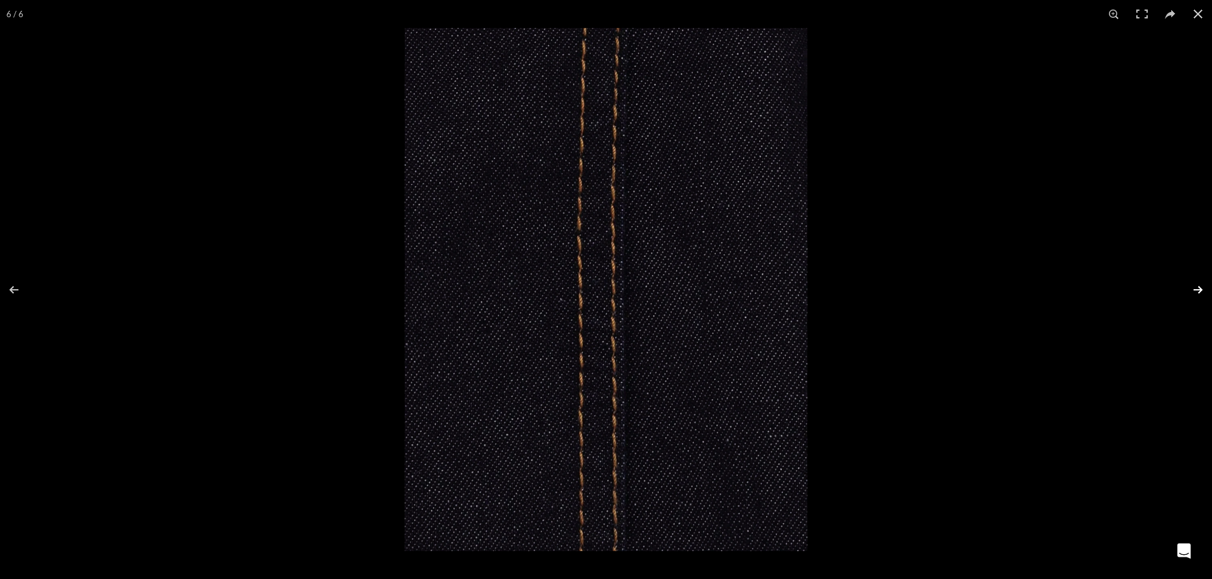
click at [1203, 291] on button at bounding box center [1189, 290] width 45 height 64
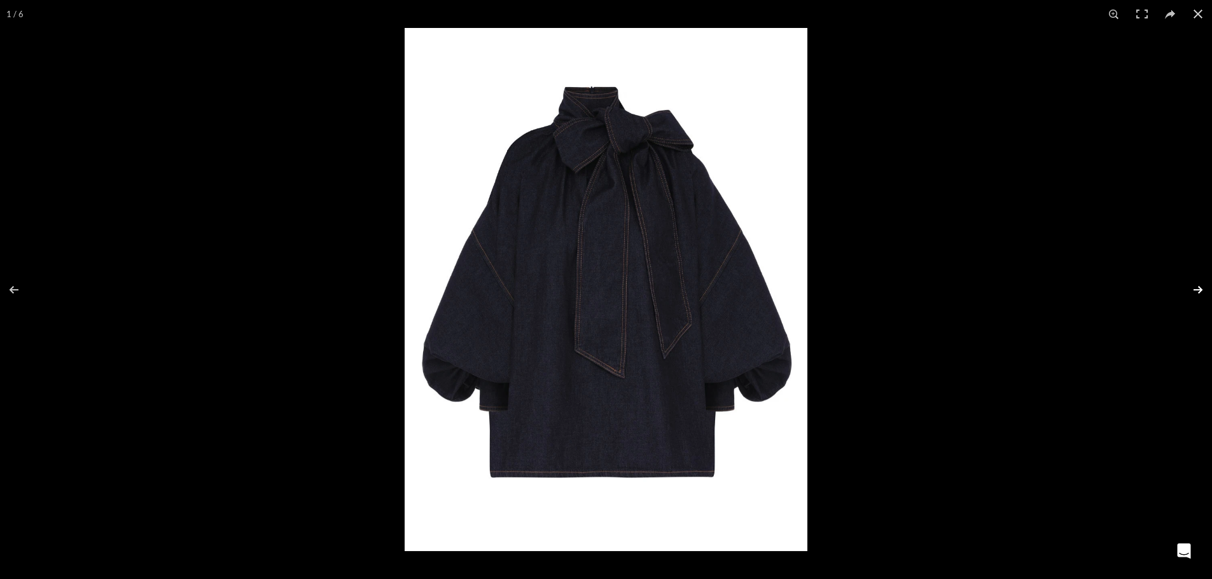
scroll to position [0, 1607]
click at [1203, 291] on button at bounding box center [1189, 290] width 45 height 64
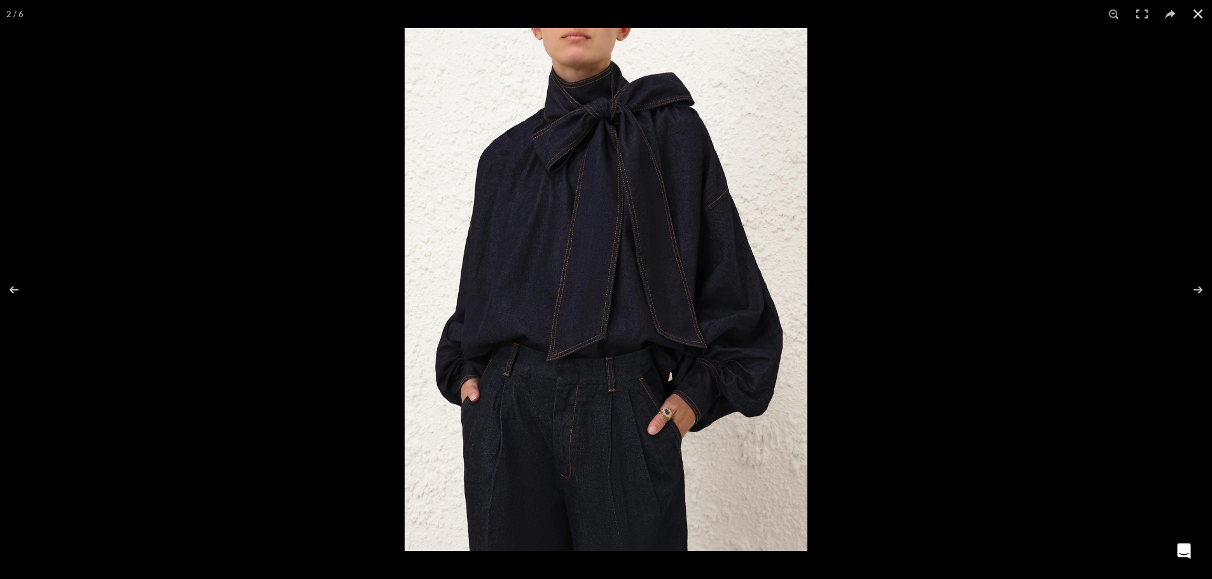
scroll to position [0, 1339]
click at [19, 293] on button at bounding box center [22, 290] width 45 height 64
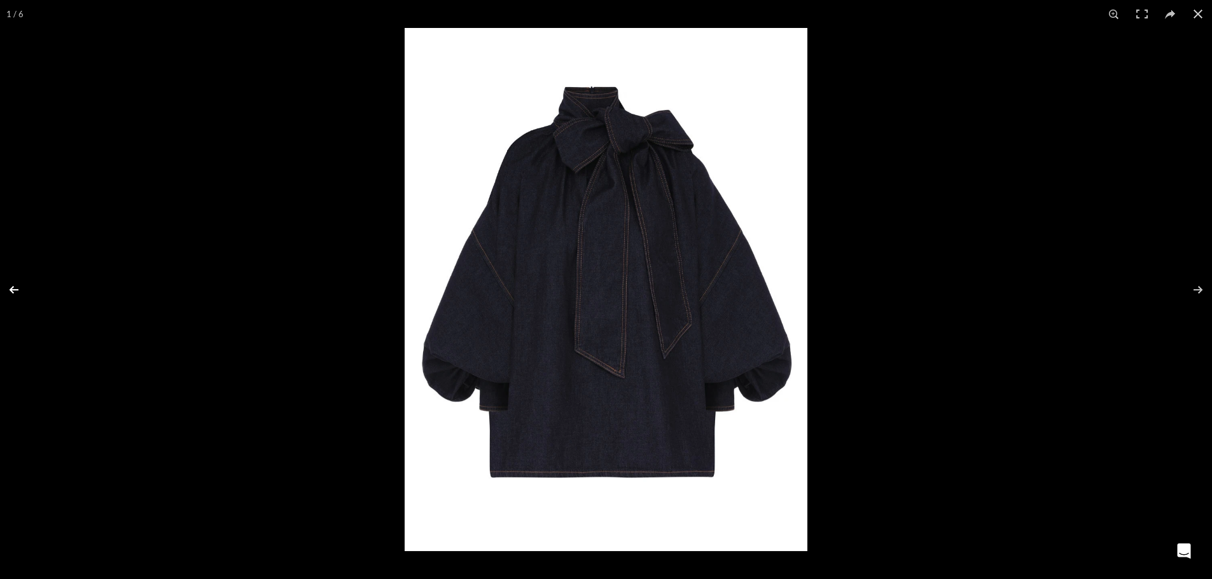
click at [19, 293] on button at bounding box center [22, 290] width 45 height 64
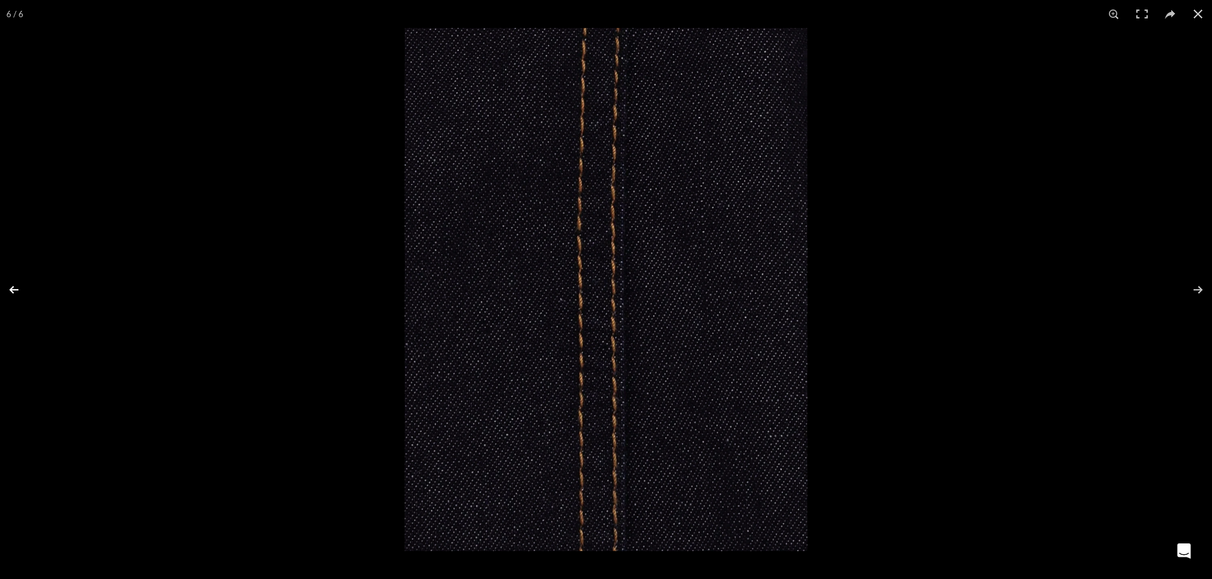
click at [19, 293] on button at bounding box center [22, 290] width 45 height 64
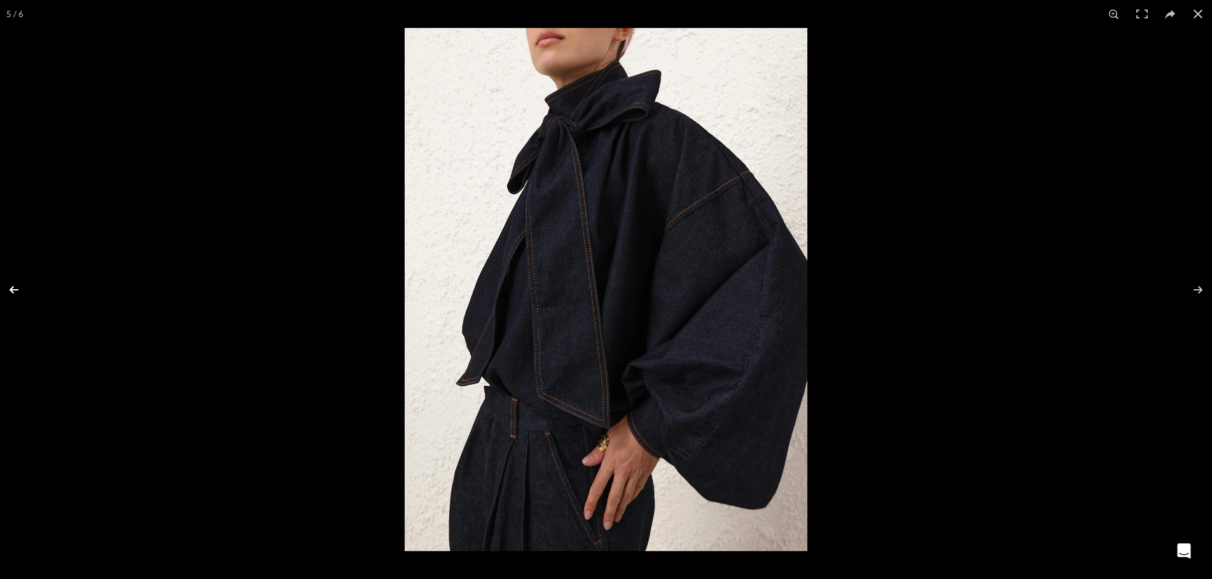
click at [19, 293] on button at bounding box center [22, 290] width 45 height 64
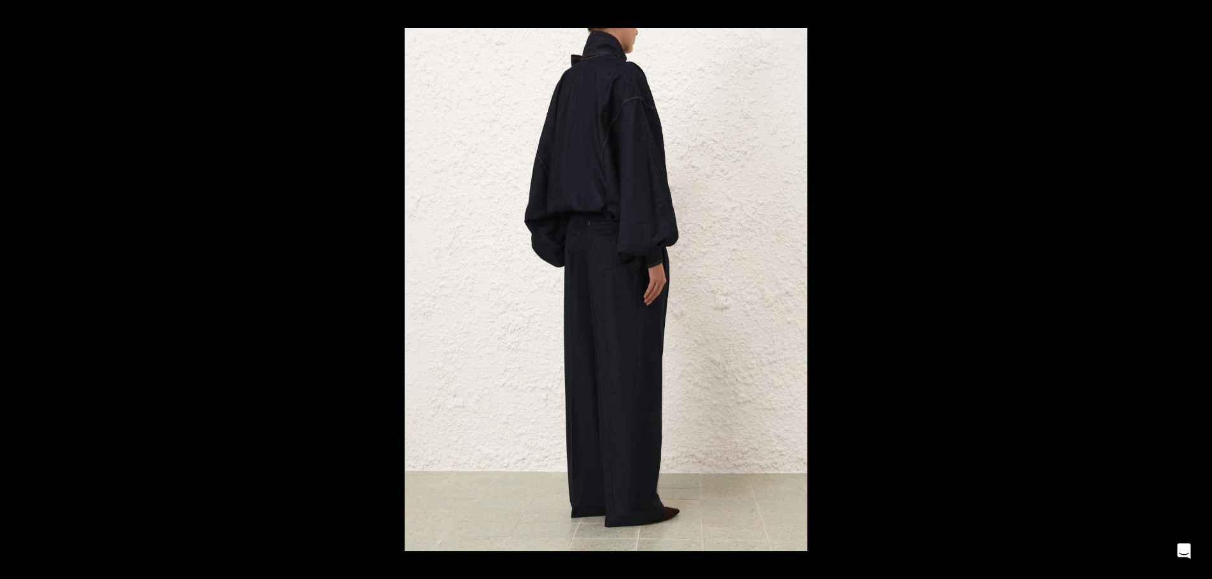
scroll to position [0, 1741]
